Goal: Information Seeking & Learning: Find specific page/section

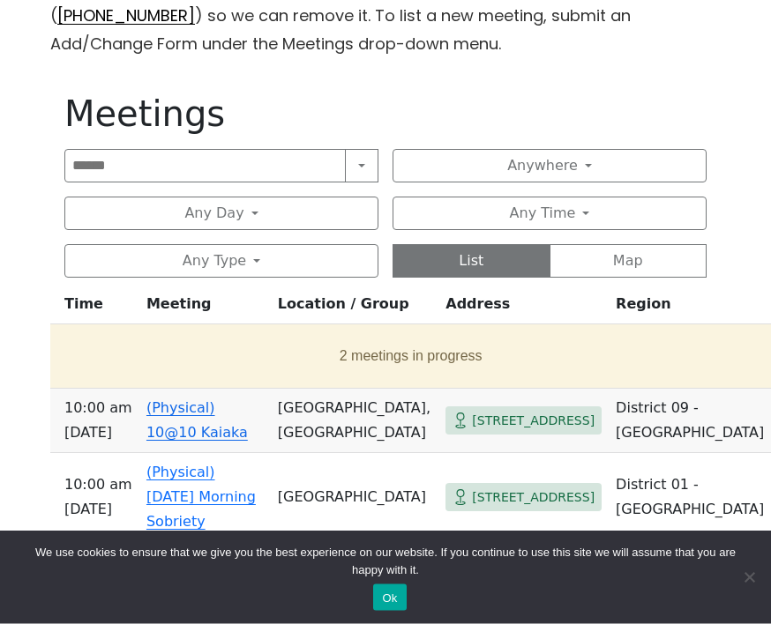
scroll to position [637, 0]
click at [345, 211] on button "Any Day" at bounding box center [221, 214] width 314 height 34
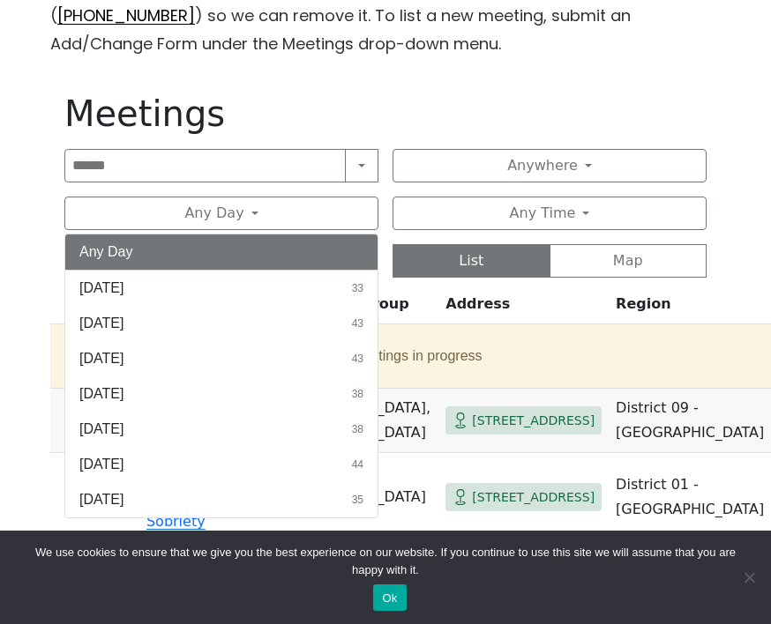
click at [240, 289] on button "[DATE] 33" at bounding box center [221, 288] width 312 height 35
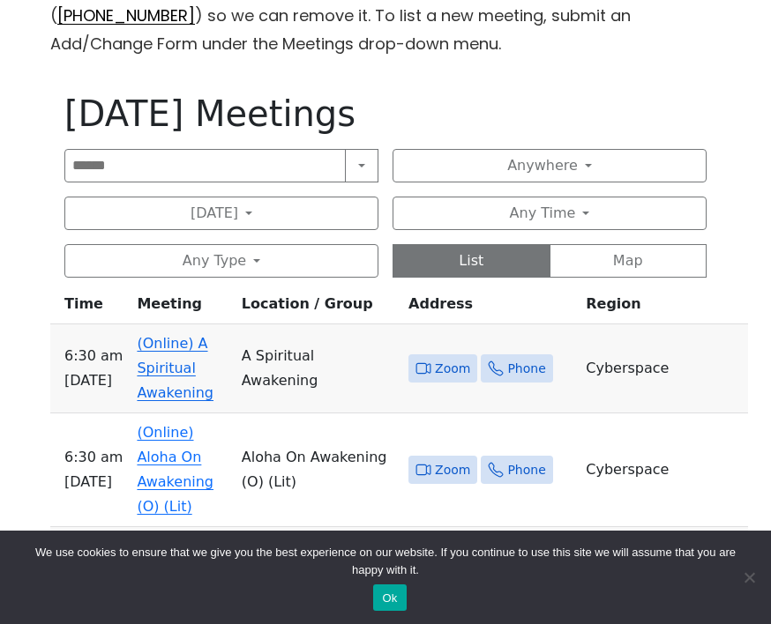
click at [598, 166] on button "Anywhere" at bounding box center [549, 166] width 314 height 34
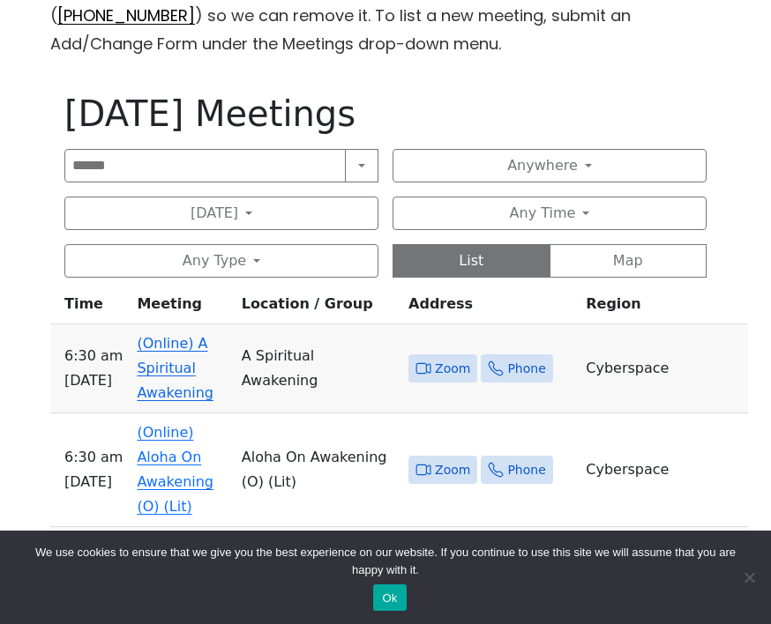
click at [602, 201] on button "Any Time" at bounding box center [549, 214] width 314 height 34
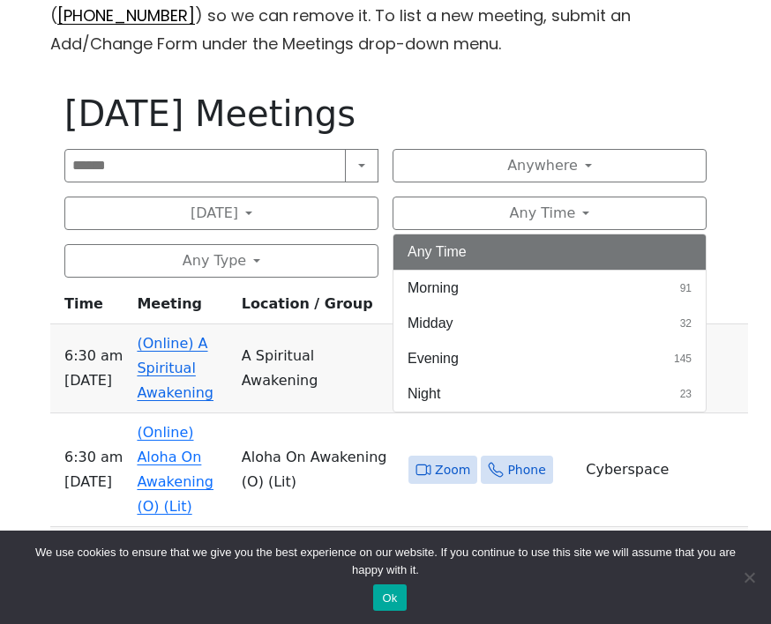
click at [590, 214] on button "Any Time" at bounding box center [549, 214] width 314 height 34
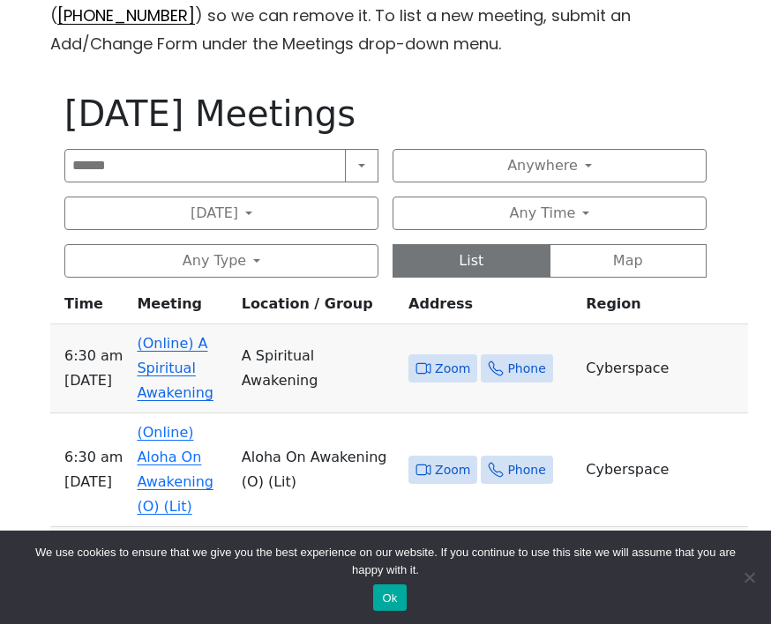
click at [587, 208] on button "Any Time" at bounding box center [549, 214] width 314 height 34
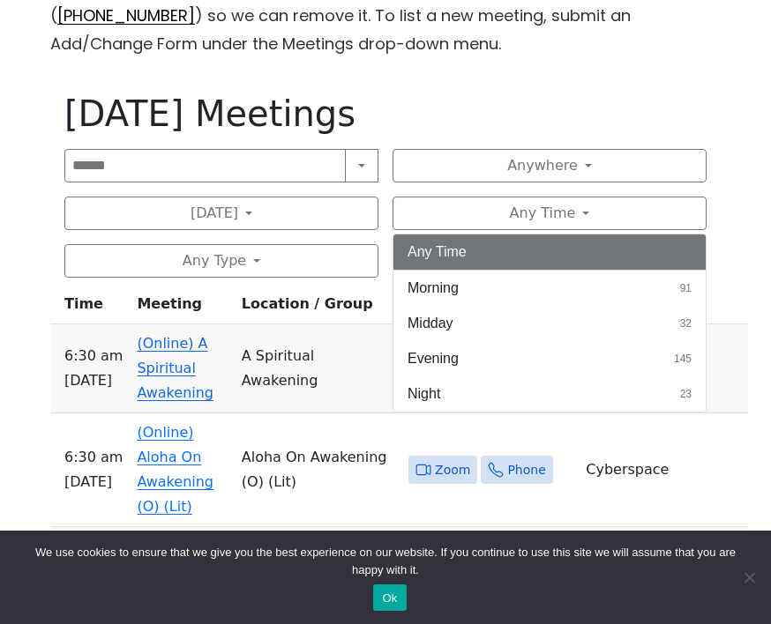
click at [560, 285] on button "Morning 91" at bounding box center [549, 288] width 312 height 35
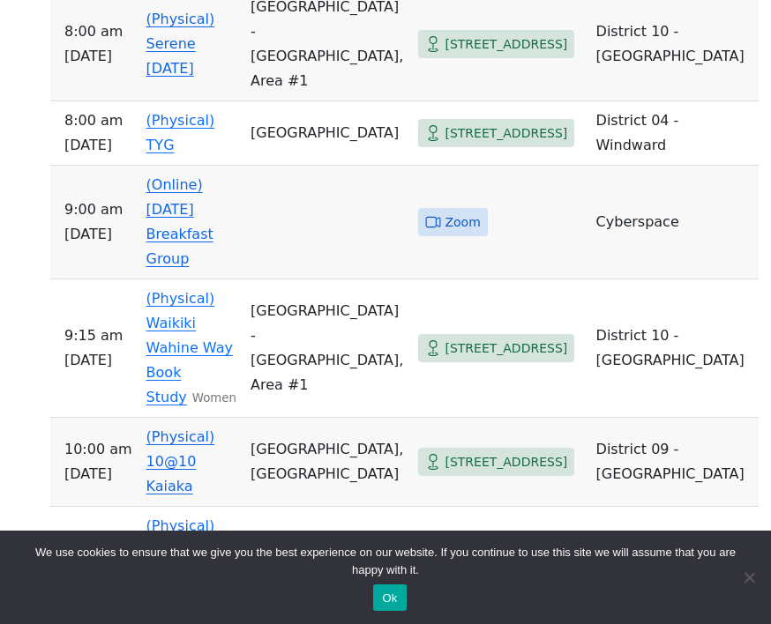
scroll to position [1588, 0]
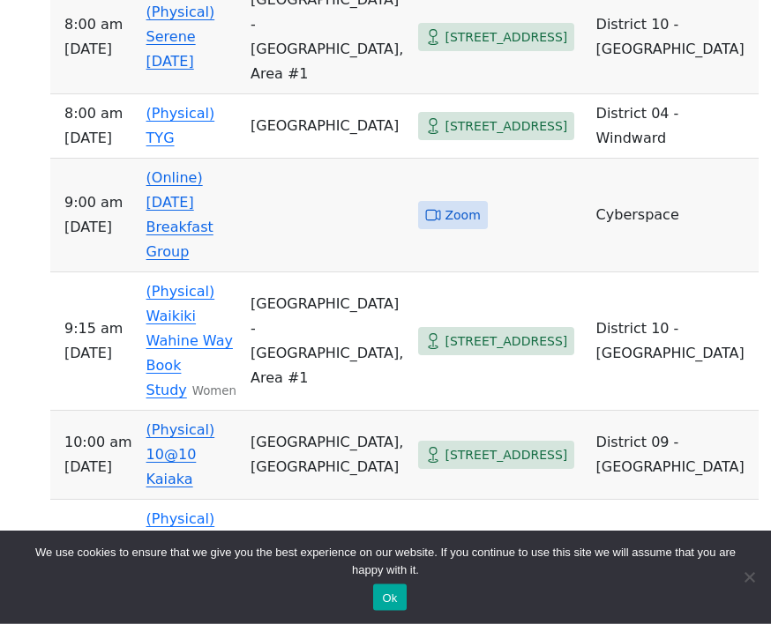
click at [198, 511] on link "(Physical) [DATE] Morning Sobriety" at bounding box center [180, 556] width 69 height 91
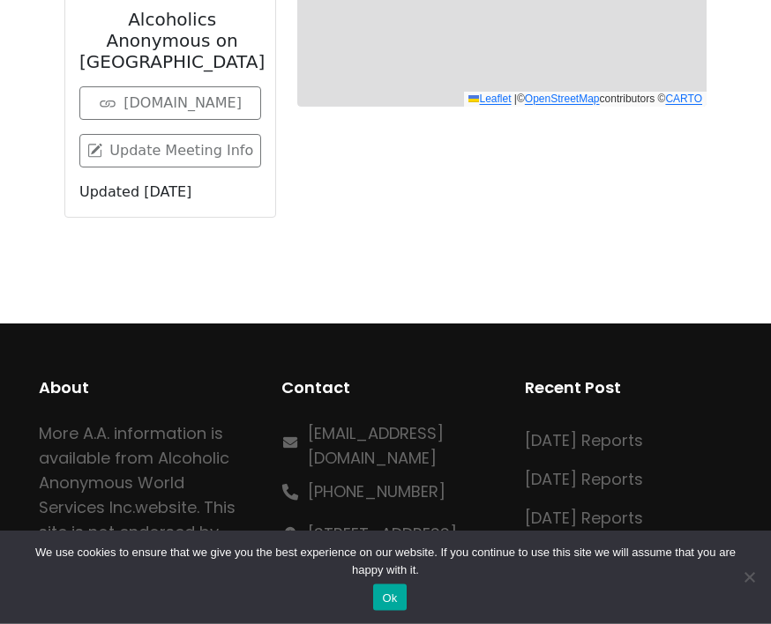
scroll to position [713, 0]
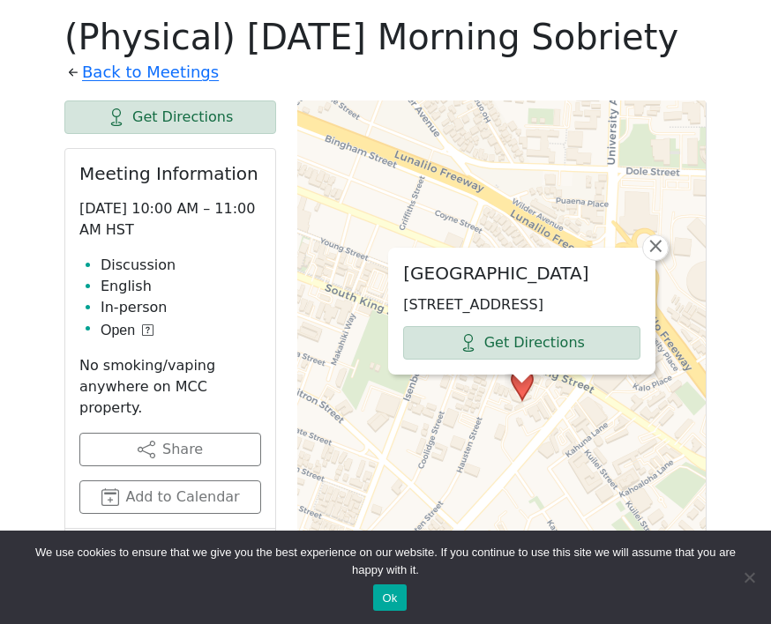
click at [582, 341] on link "Get Directions" at bounding box center [521, 343] width 237 height 34
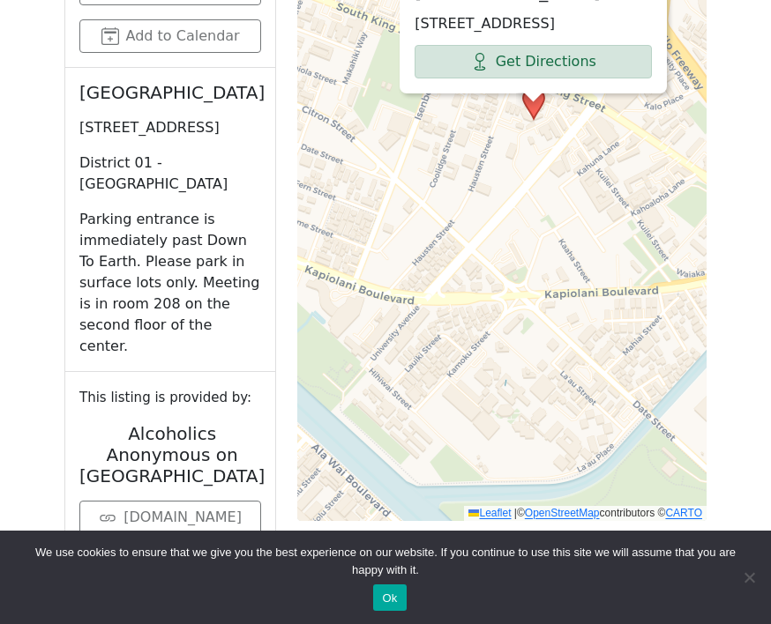
scroll to position [1173, 0]
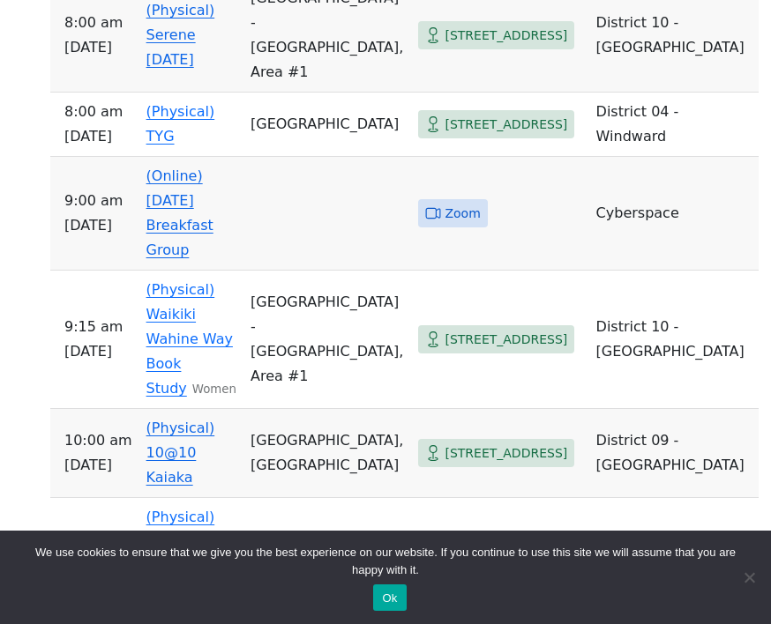
scroll to position [1590, 0]
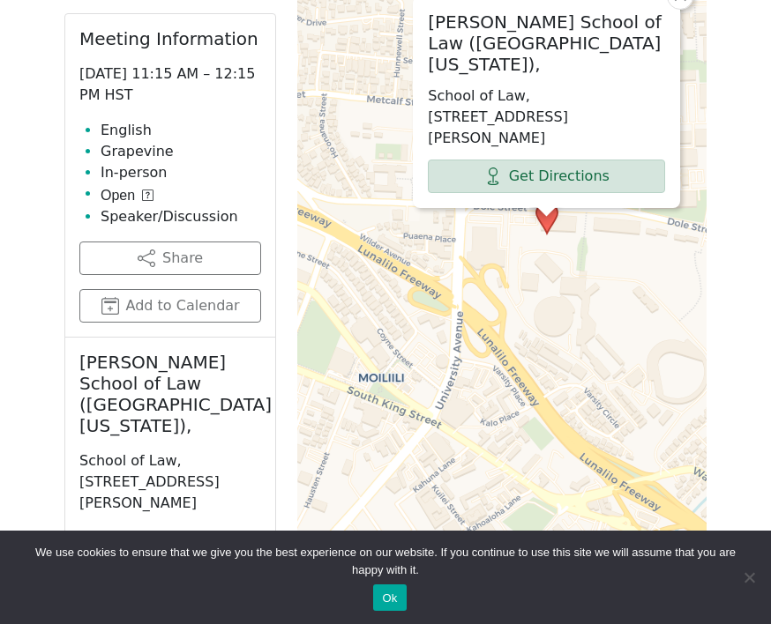
scroll to position [847, 0]
click at [606, 165] on link "Get Directions" at bounding box center [546, 177] width 237 height 34
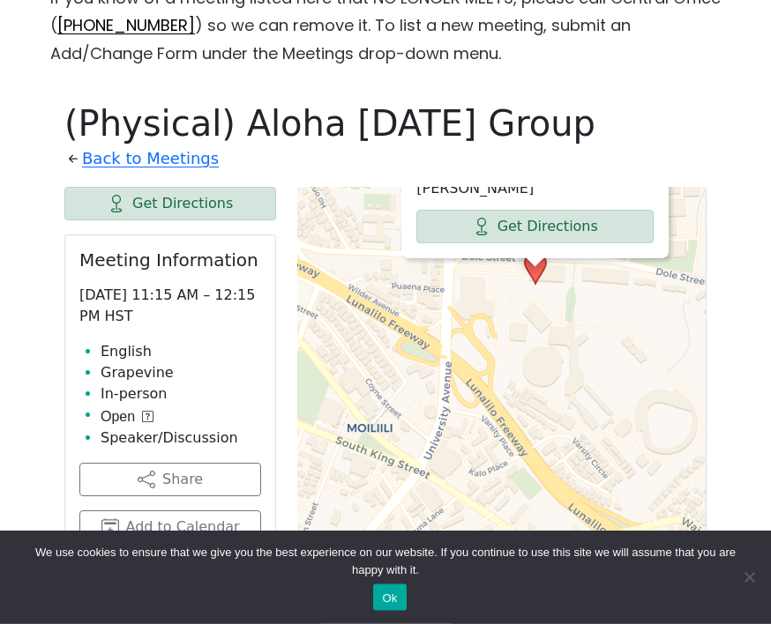
scroll to position [627, 0]
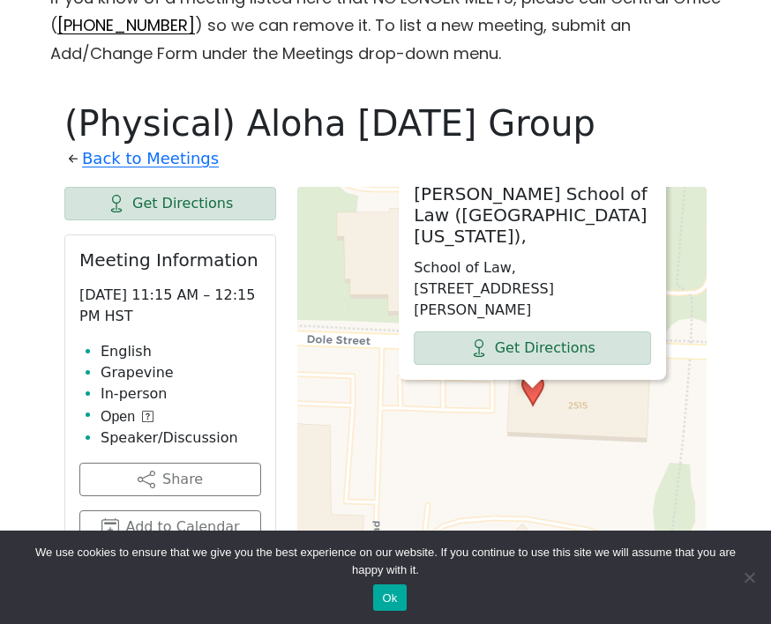
click at [580, 346] on link "Get Directions" at bounding box center [531, 348] width 237 height 34
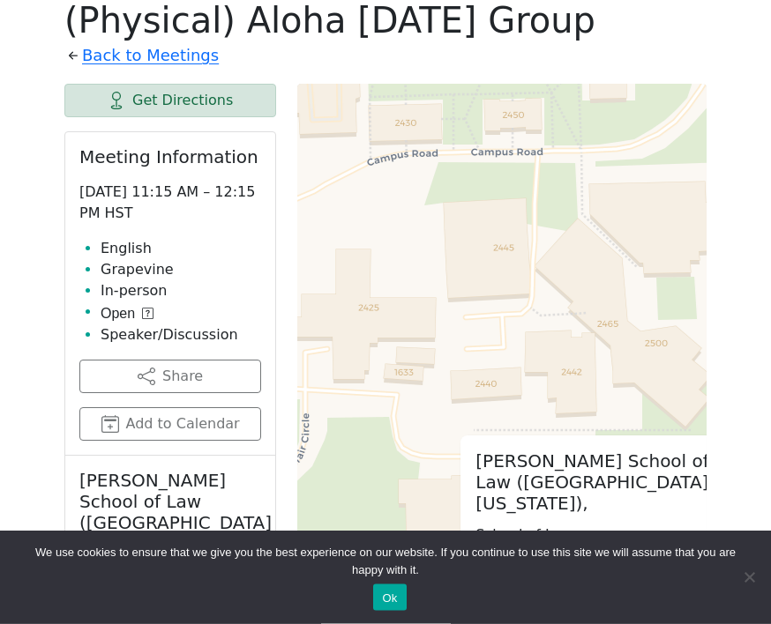
scroll to position [602, 0]
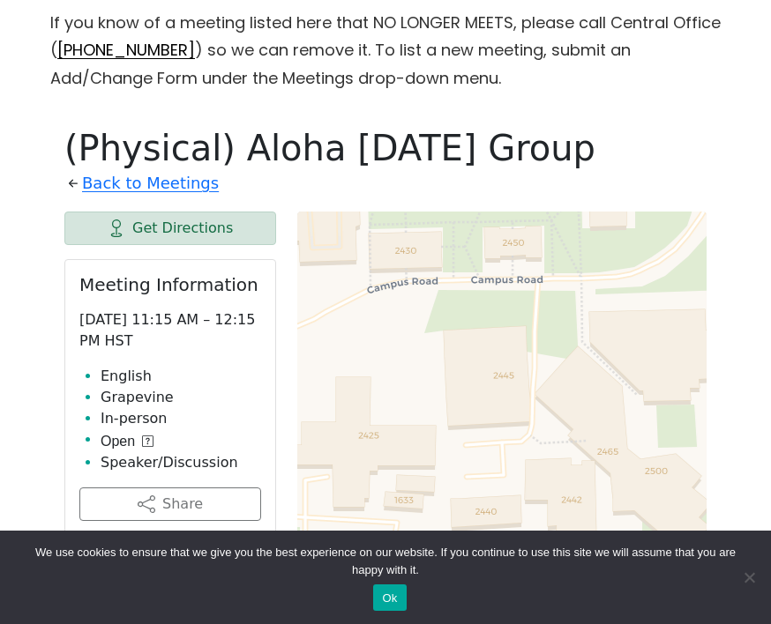
click at [137, 177] on link "Back to Meetings" at bounding box center [150, 183] width 137 height 28
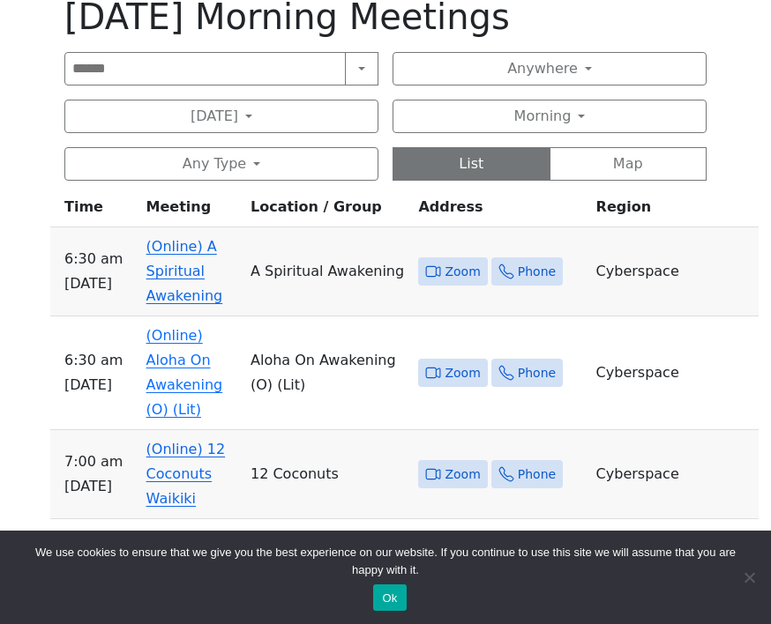
scroll to position [732, 0]
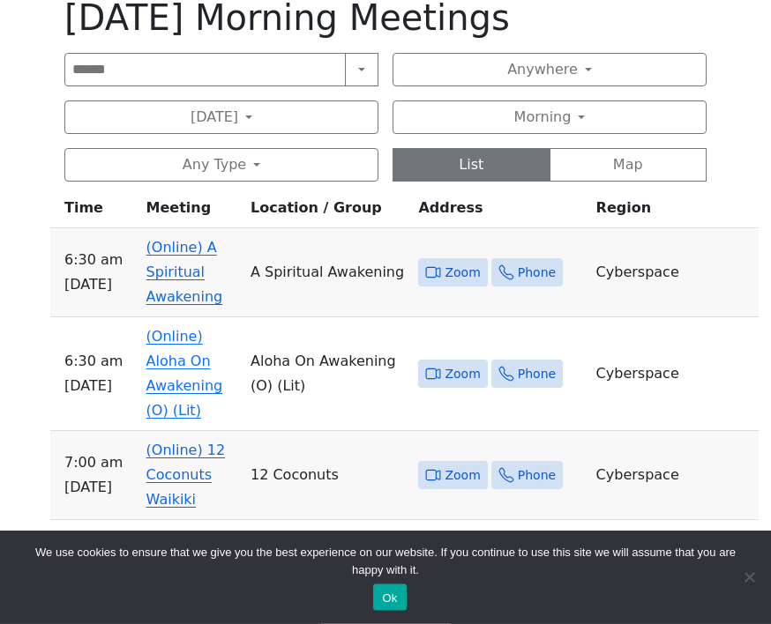
click at [546, 120] on button "Morning" at bounding box center [549, 118] width 314 height 34
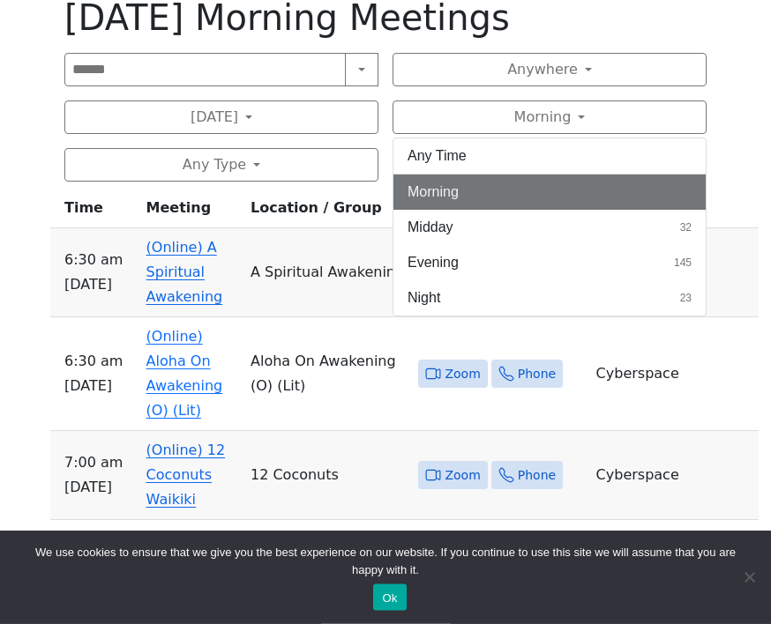
scroll to position [733, 0]
click at [454, 160] on button "Any Time" at bounding box center [549, 155] width 312 height 35
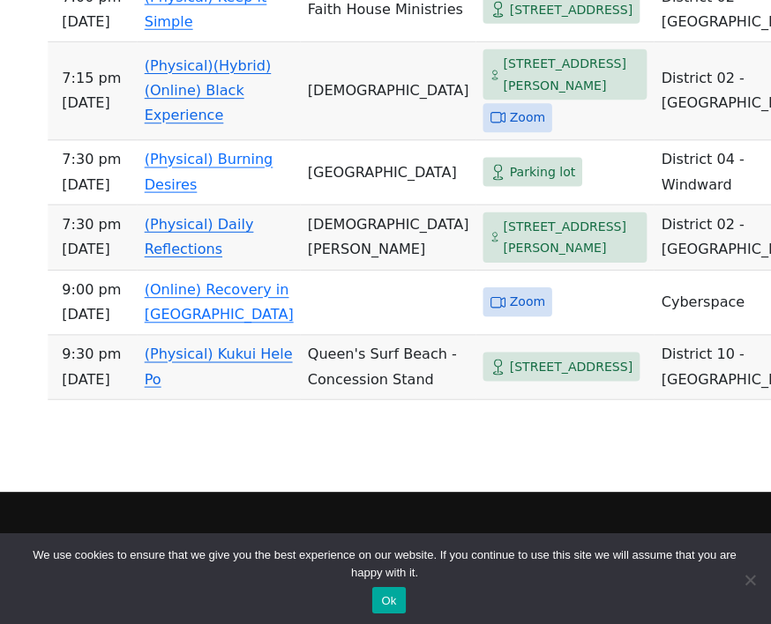
scroll to position [3009, 0]
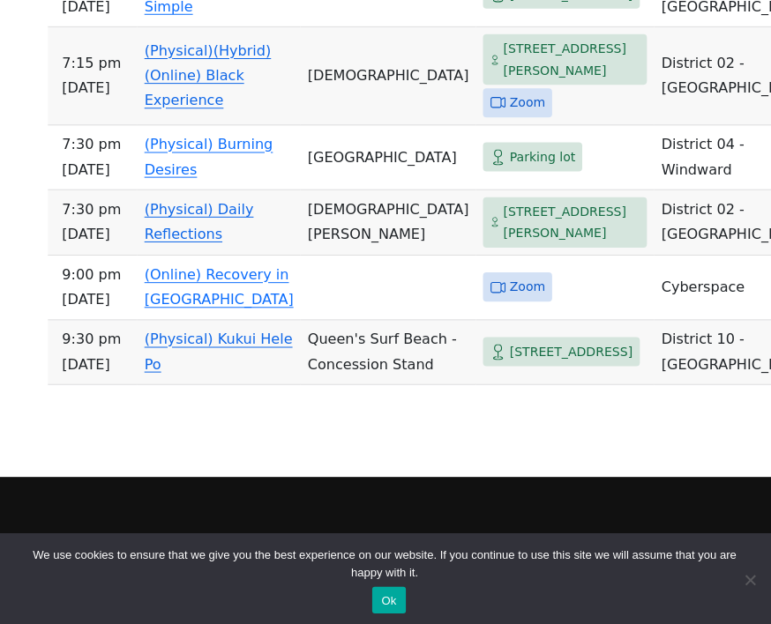
click at [383, 383] on td "Queen's Surf Beach - Concession Stand" at bounding box center [389, 351] width 175 height 64
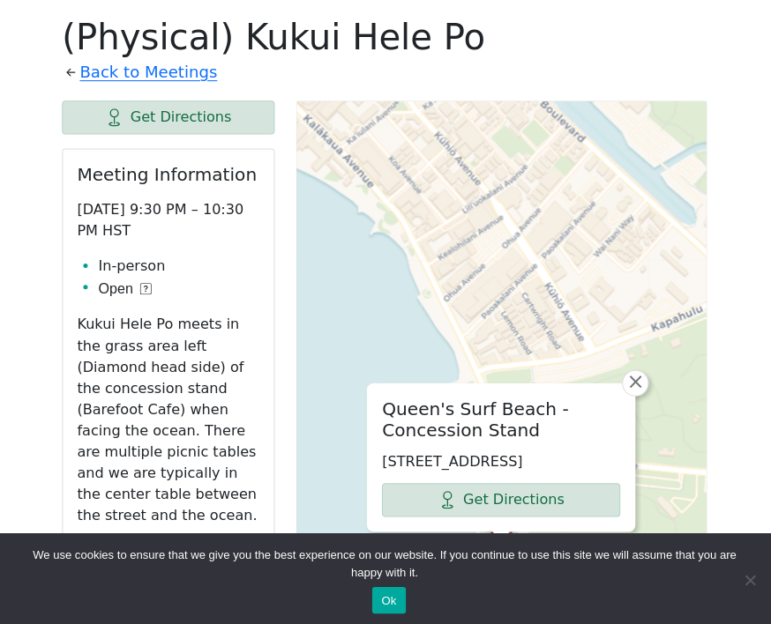
click at [638, 369] on span "×" at bounding box center [635, 379] width 18 height 21
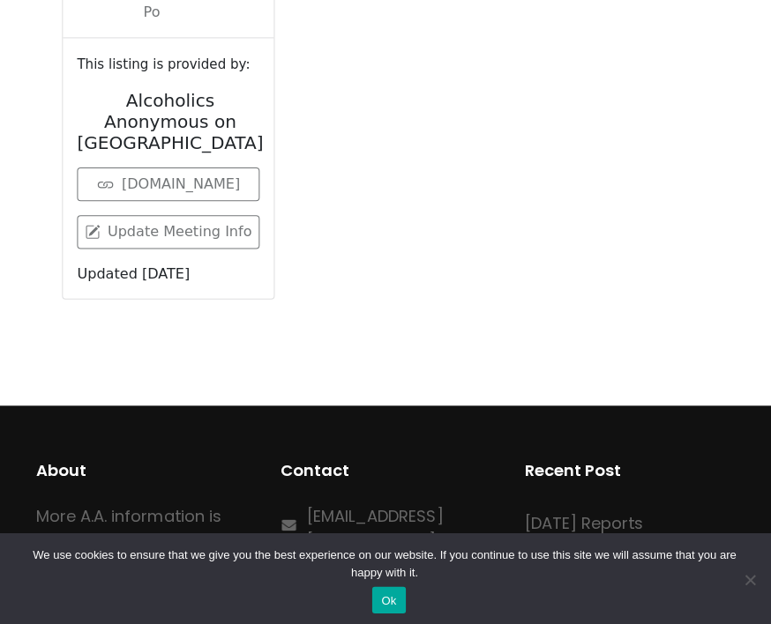
scroll to position [2150, 0]
